Goal: Transaction & Acquisition: Purchase product/service

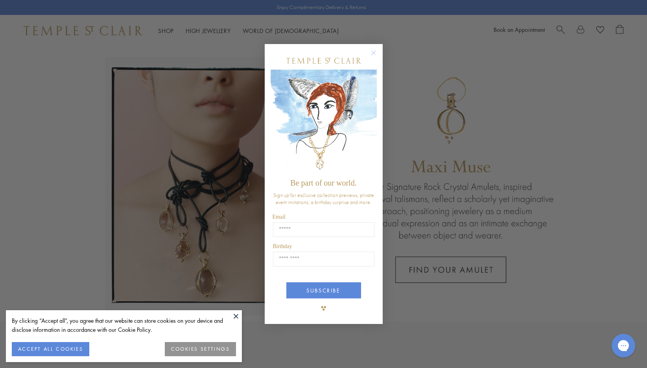
click at [374, 54] on icon "Close dialog" at bounding box center [373, 53] width 4 height 4
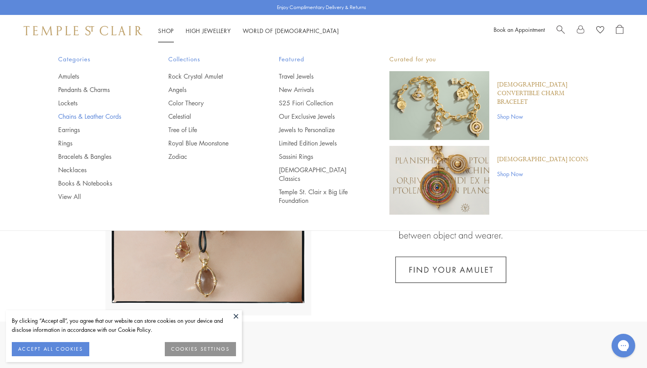
click at [66, 115] on link "Chains & Leather Cords" at bounding box center [97, 116] width 79 height 9
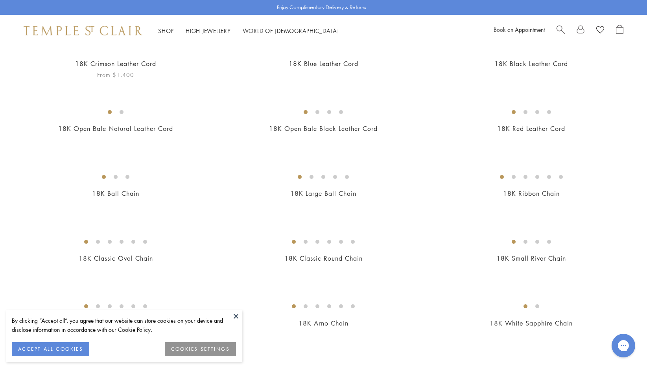
scroll to position [112, 0]
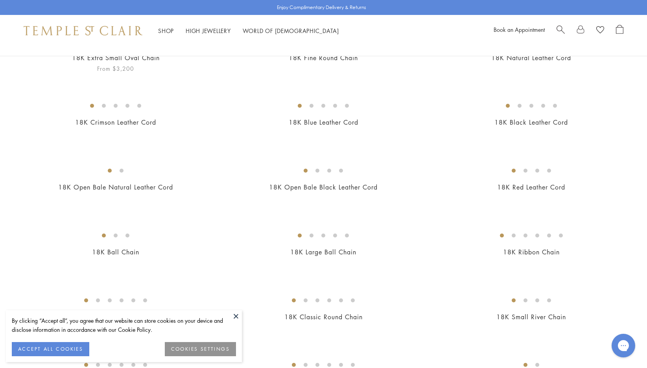
click at [0, 0] on img at bounding box center [0, 0] width 0 height 0
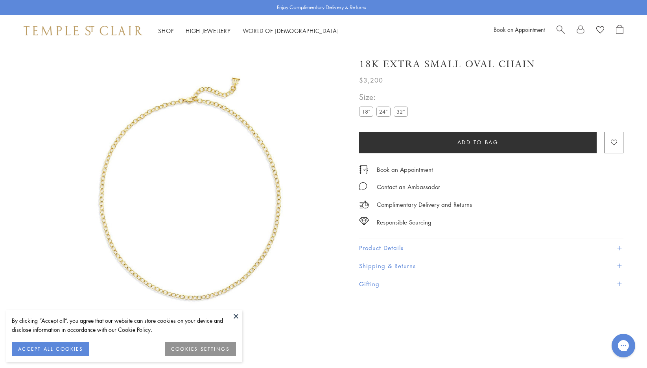
scroll to position [46, 0]
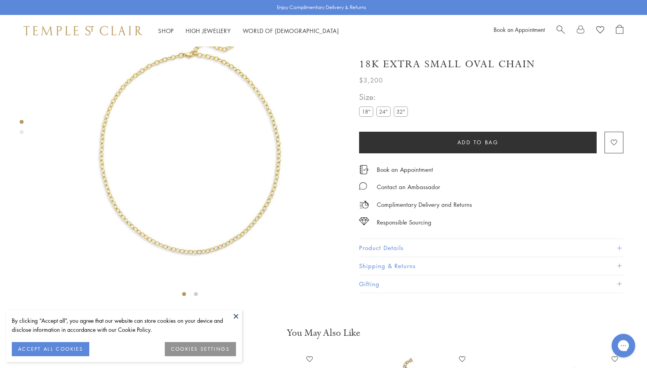
click at [384, 112] on label "24"" at bounding box center [383, 112] width 14 height 10
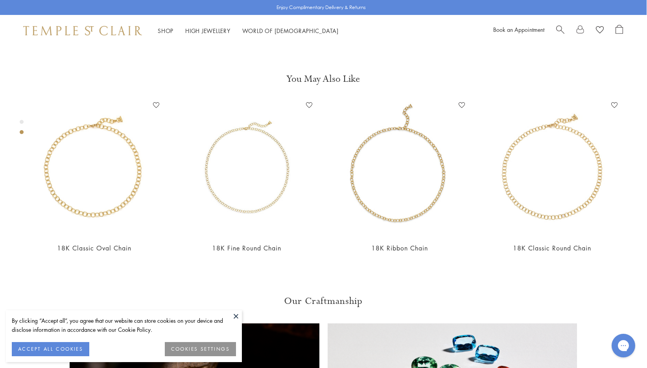
scroll to position [301, 0]
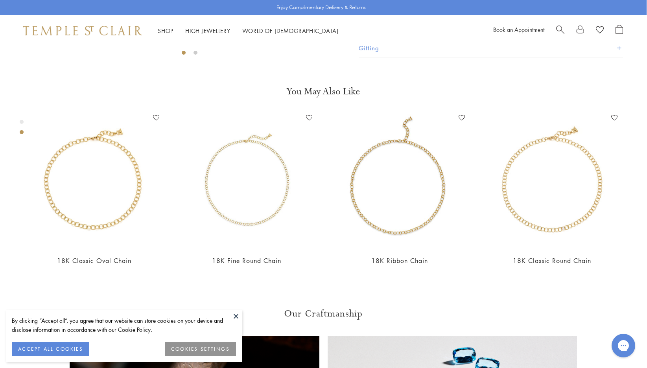
scroll to position [288, 0]
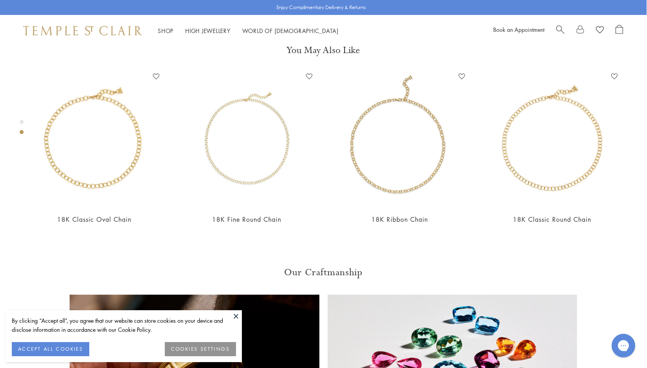
scroll to position [327, 0]
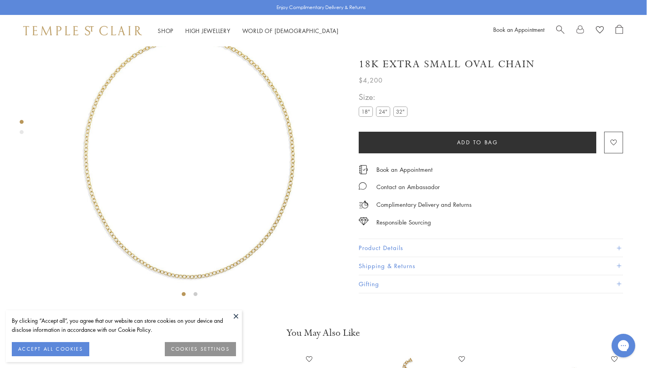
click at [362, 245] on button "Product Details" at bounding box center [491, 248] width 264 height 18
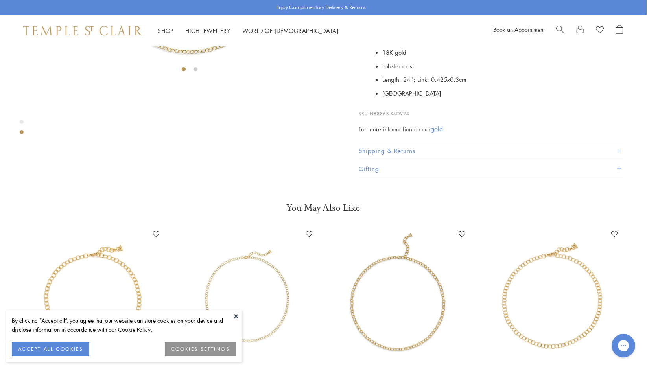
scroll to position [271, 0]
click at [237, 317] on button at bounding box center [236, 316] width 12 height 12
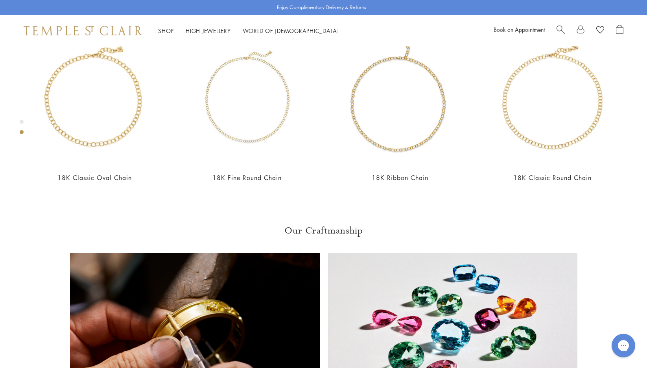
scroll to position [603, 0]
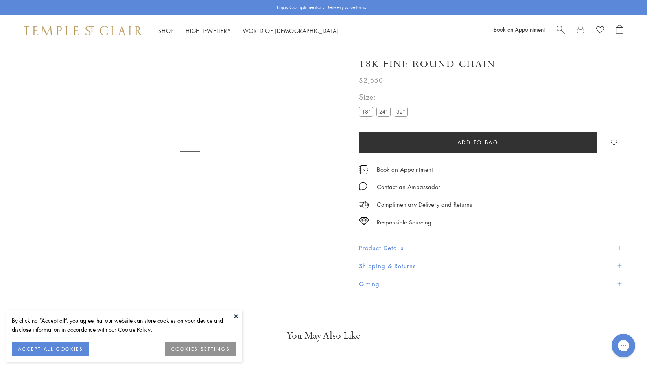
scroll to position [46, 0]
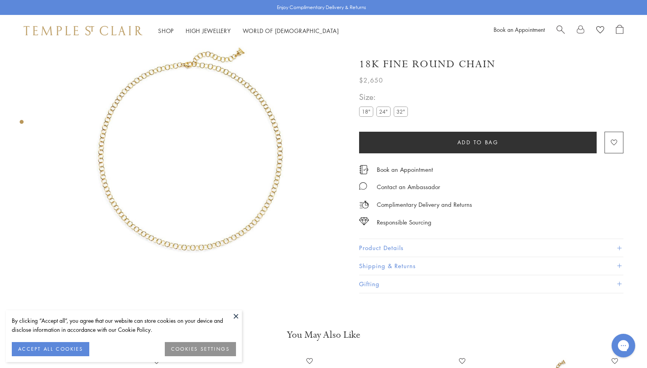
click at [381, 111] on label "24"" at bounding box center [383, 112] width 14 height 10
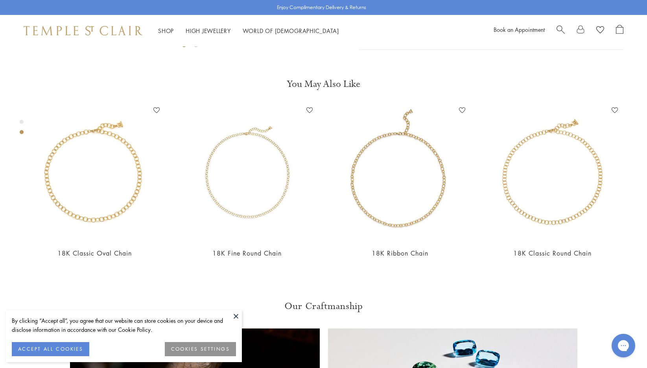
scroll to position [295, 0]
